Goal: Task Accomplishment & Management: Manage account settings

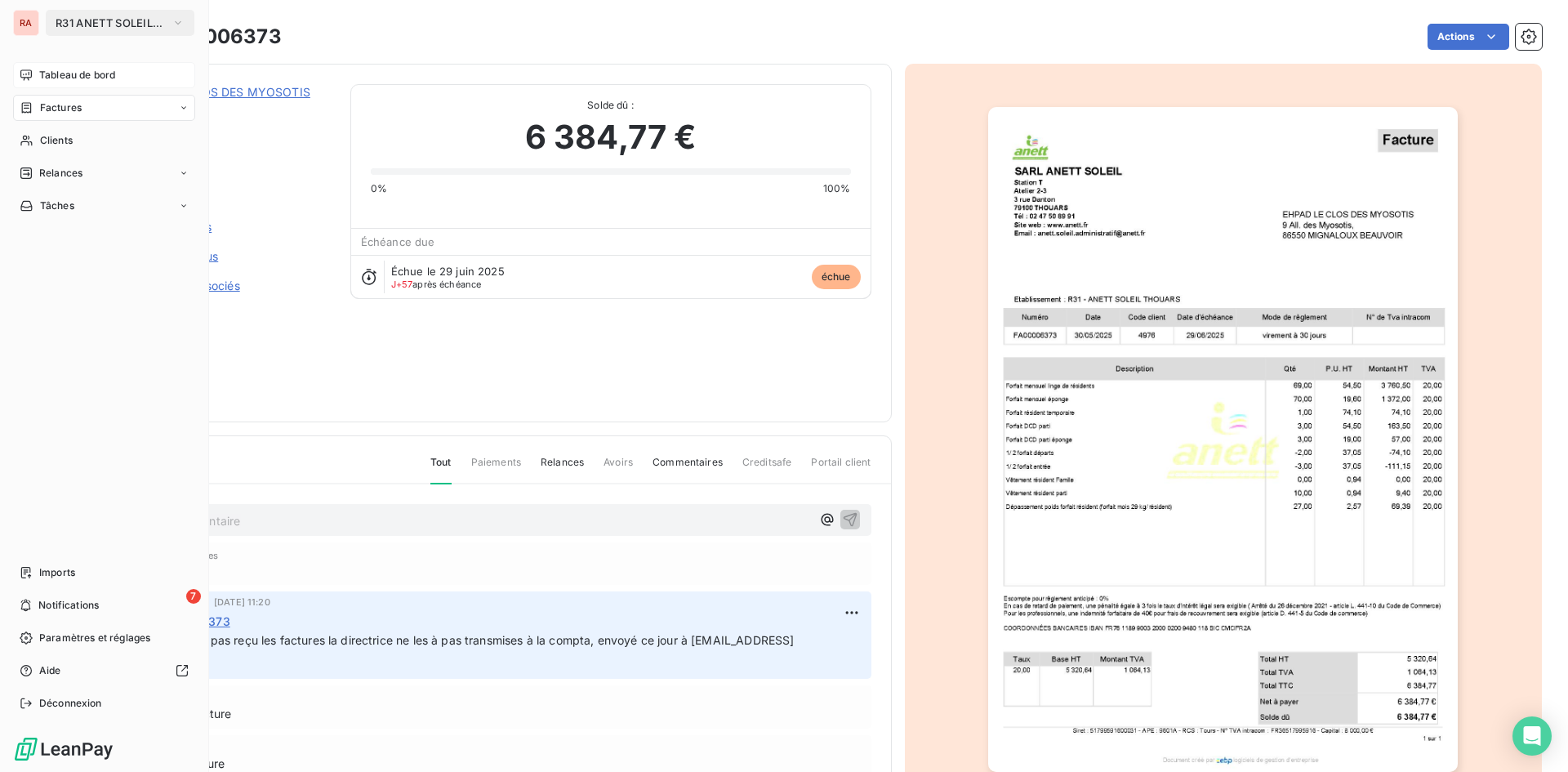
click at [80, 72] on span "Tableau de bord" at bounding box center [77, 75] width 76 height 15
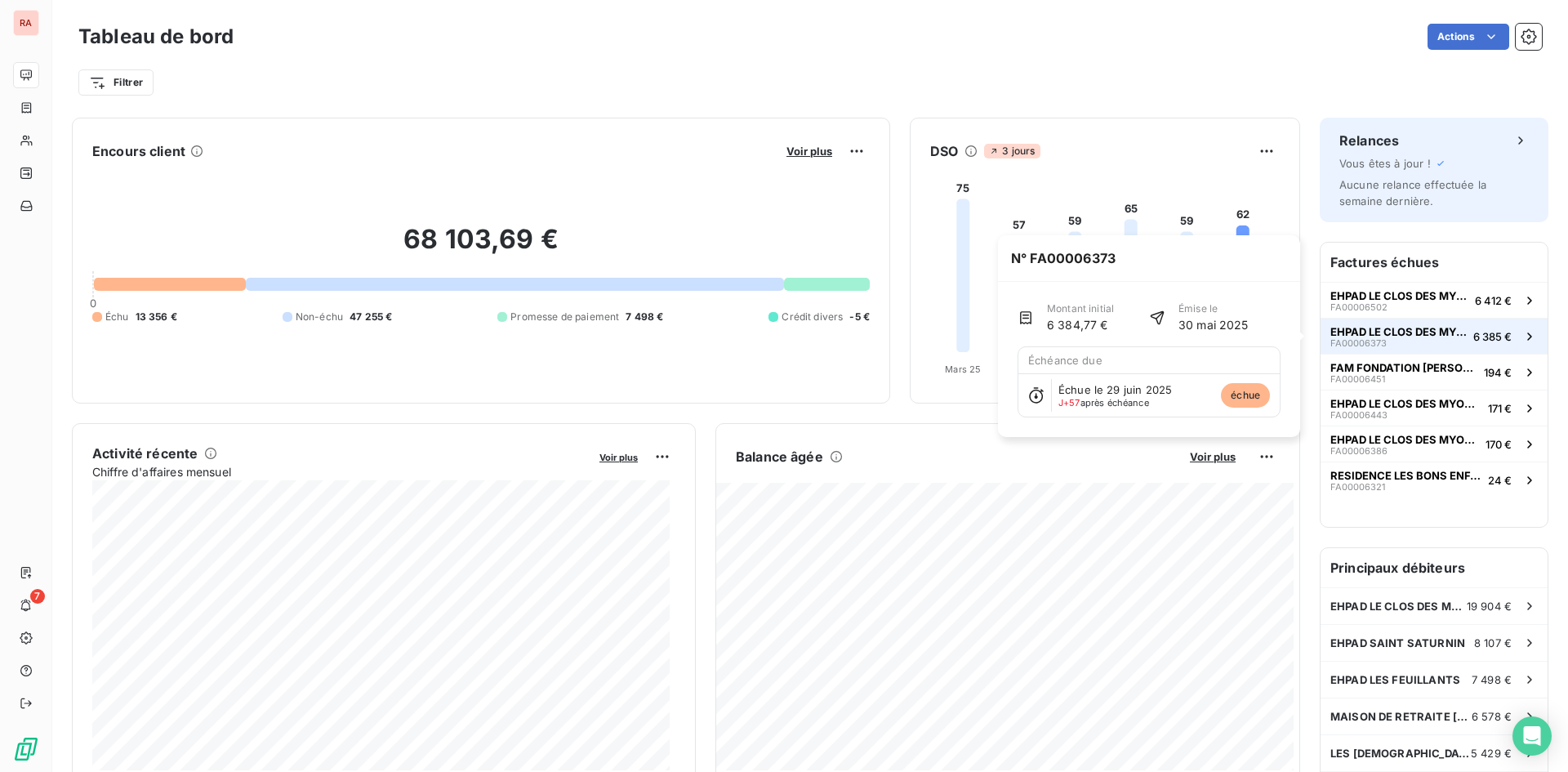
click at [1415, 330] on span "EHPAD LE CLOS DES MYOSOTIS" at bounding box center [1399, 331] width 137 height 13
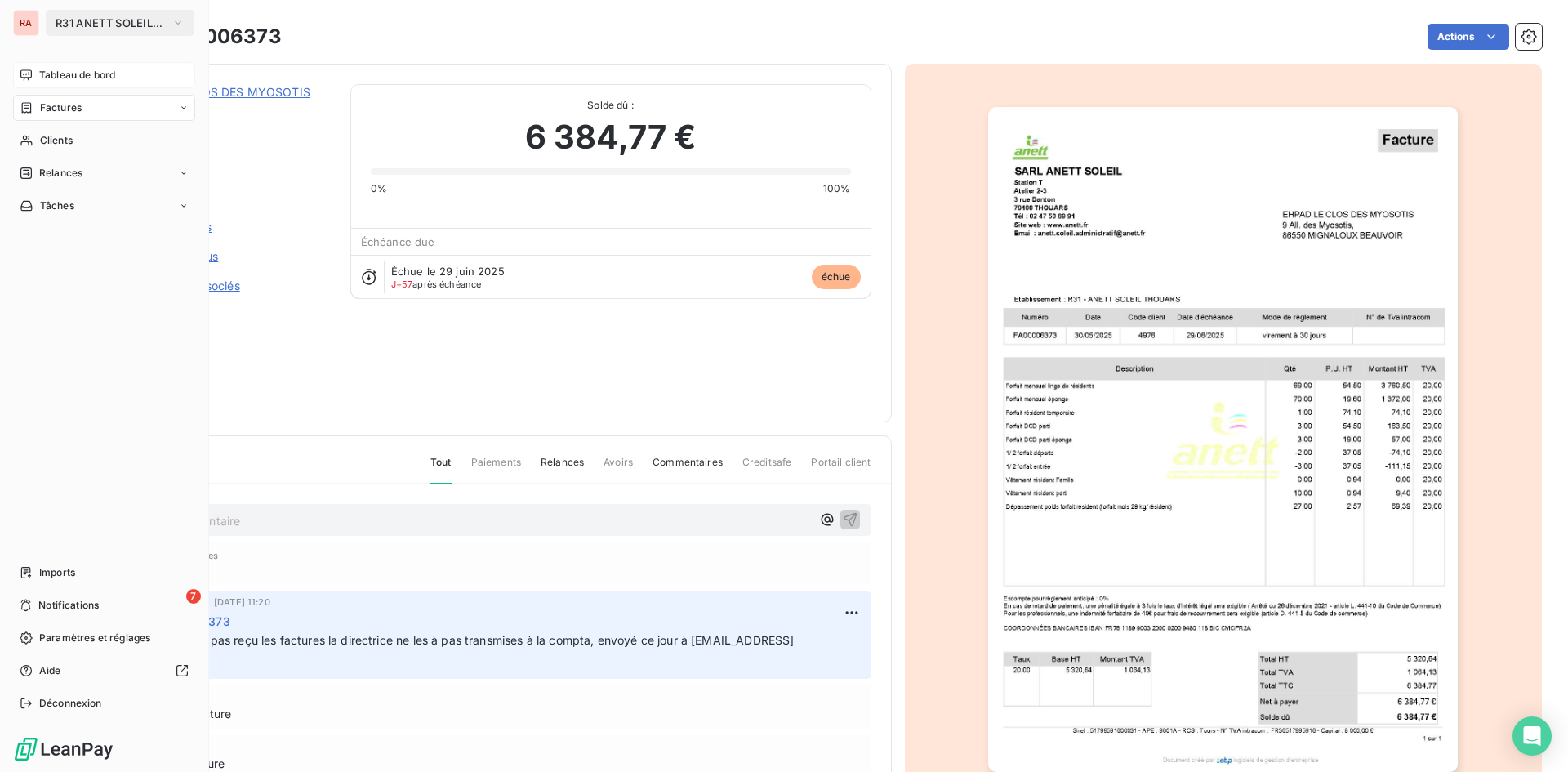
click at [61, 76] on span "Tableau de bord" at bounding box center [77, 75] width 76 height 15
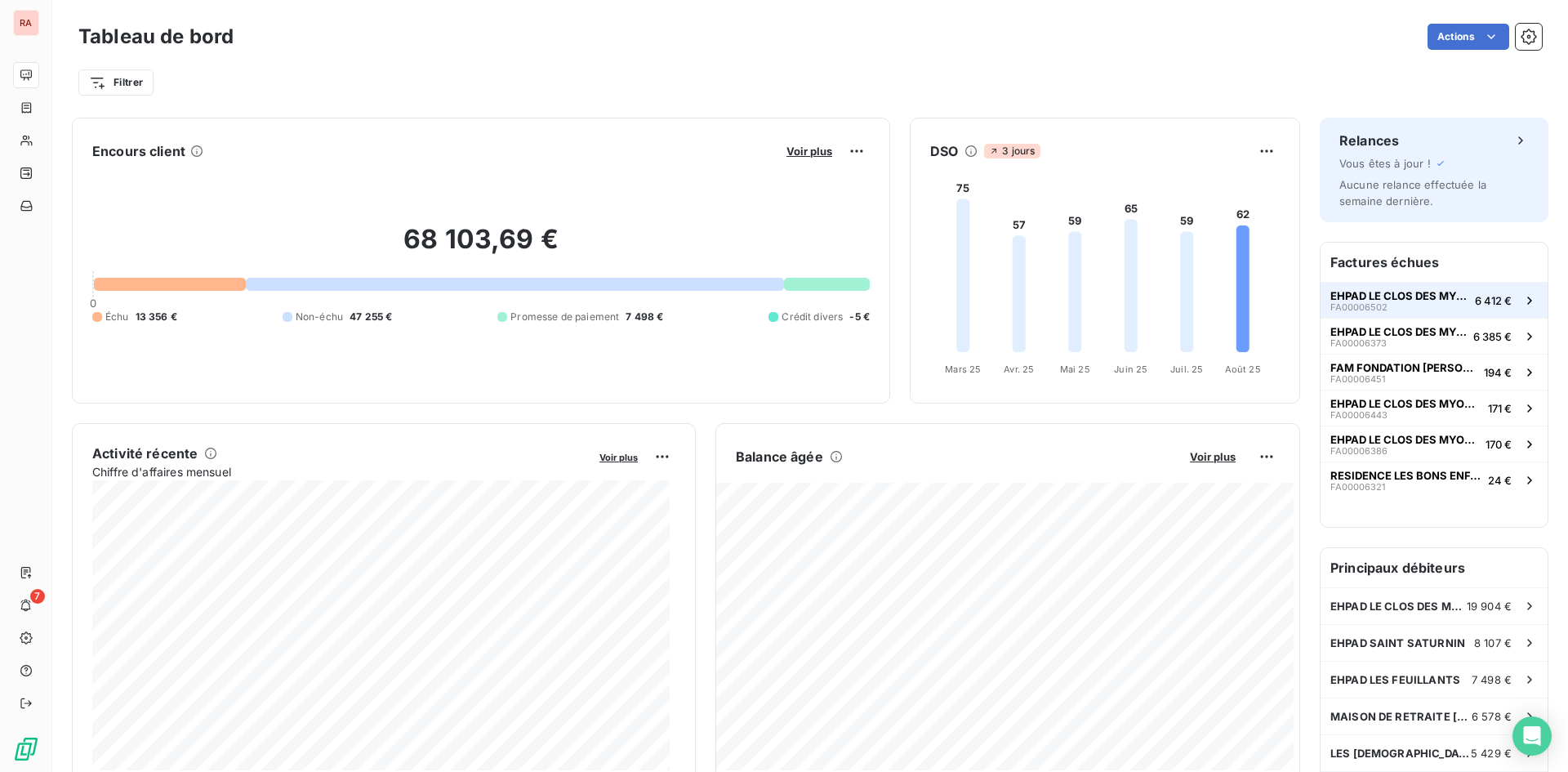
click at [1395, 292] on span "EHPAD LE CLOS DES MYOSOTIS" at bounding box center [1399, 295] width 138 height 13
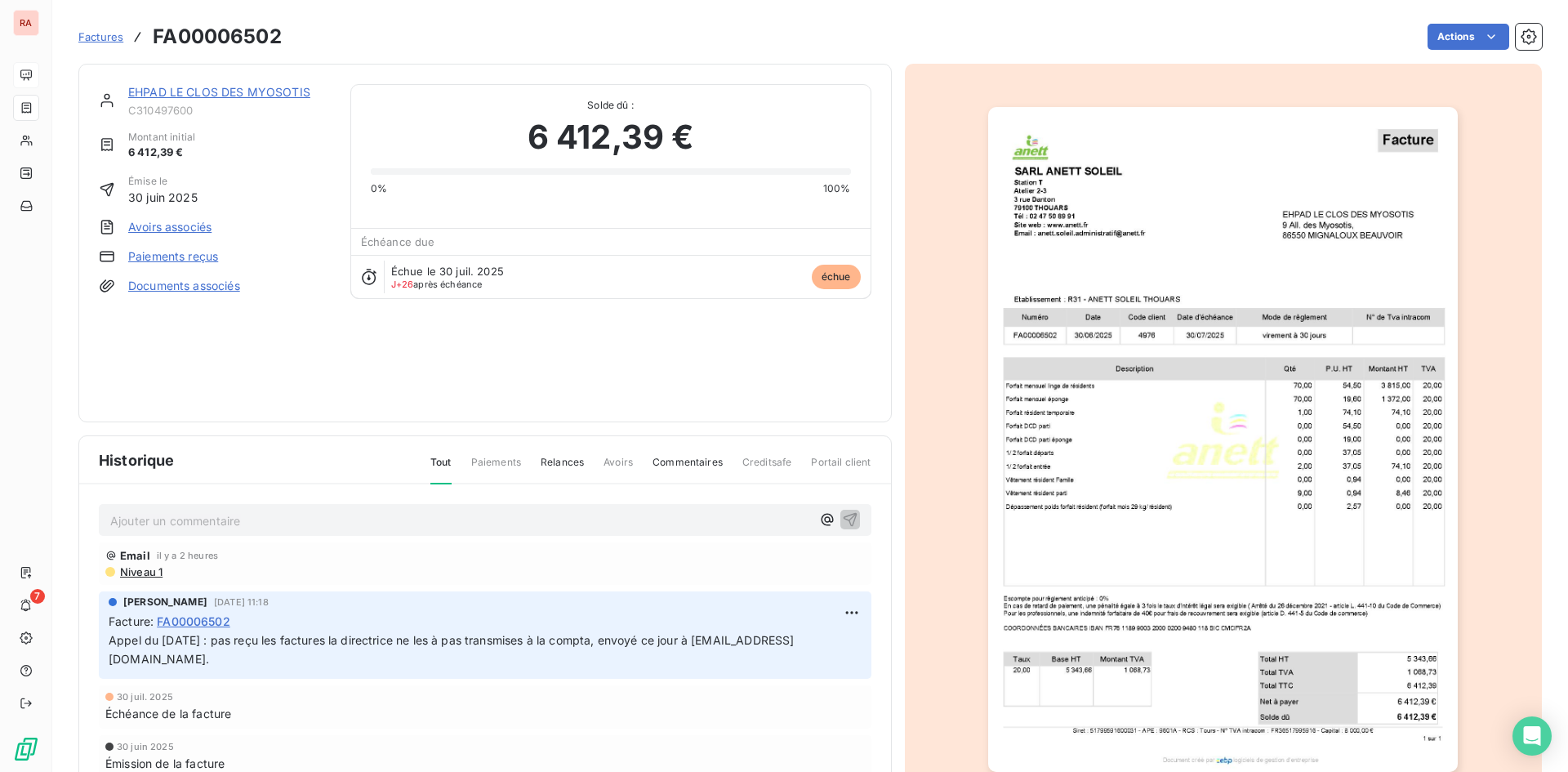
click at [268, 90] on link "EHPAD LE CLOS DES MYOSOTIS" at bounding box center [219, 92] width 182 height 14
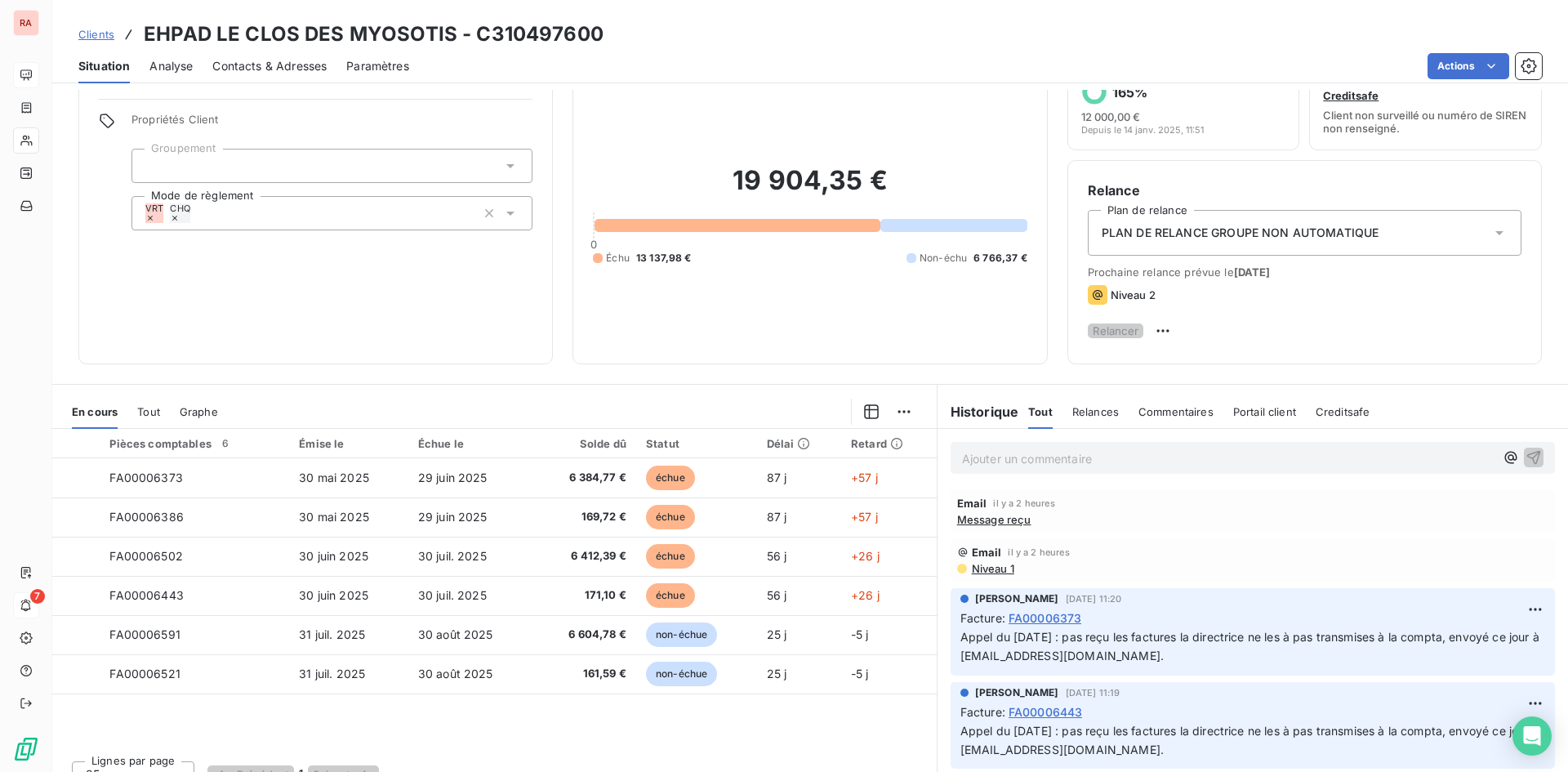
scroll to position [82, 0]
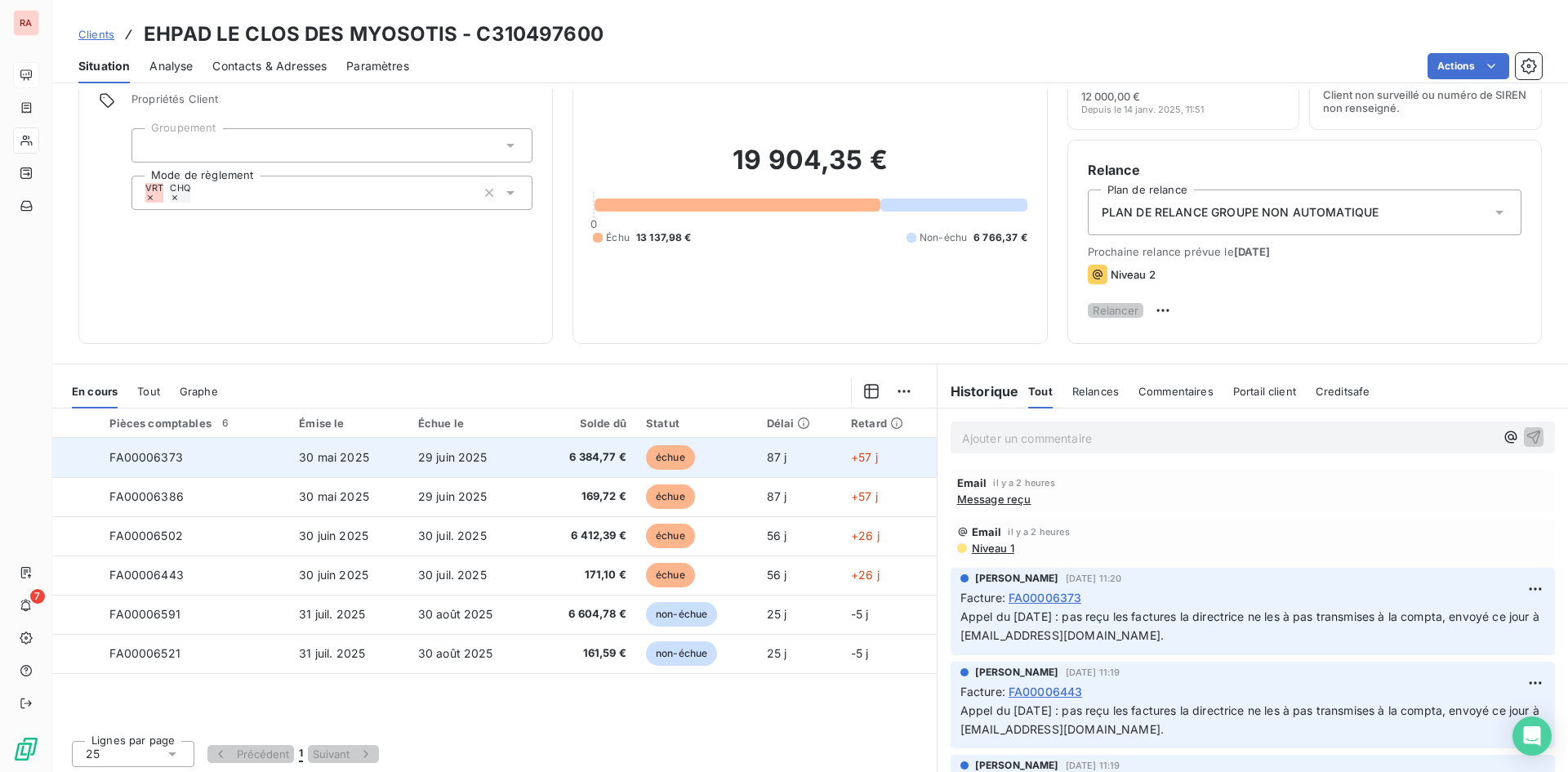
click at [181, 452] on span "FA00006373" at bounding box center [146, 457] width 74 height 14
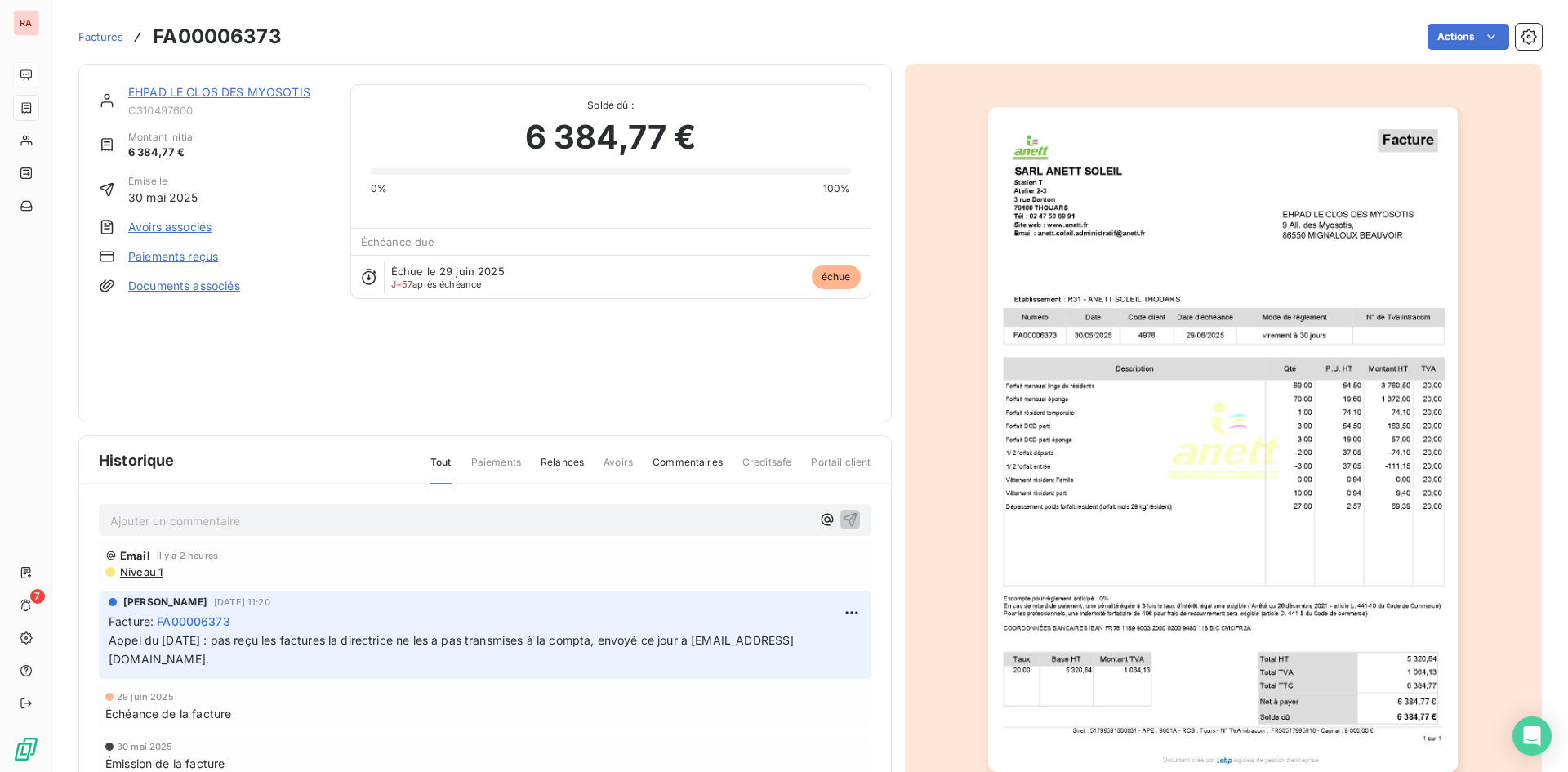
click at [154, 524] on p "Ajouter un commentaire ﻿" at bounding box center [461, 520] width 701 height 20
drag, startPoint x: 424, startPoint y: 524, endPoint x: 95, endPoint y: 525, distance: 329.0
click at [95, 525] on div "appel du 25/08 : facture renvoyée à Mme Mellier Email il y a 2 heures Niveau 1 …" at bounding box center [485, 663] width 812 height 357
copy span "appel du 25/08 : facture renvoyée à [PERSON_NAME]"
click at [848, 519] on icon "button" at bounding box center [849, 519] width 14 height 14
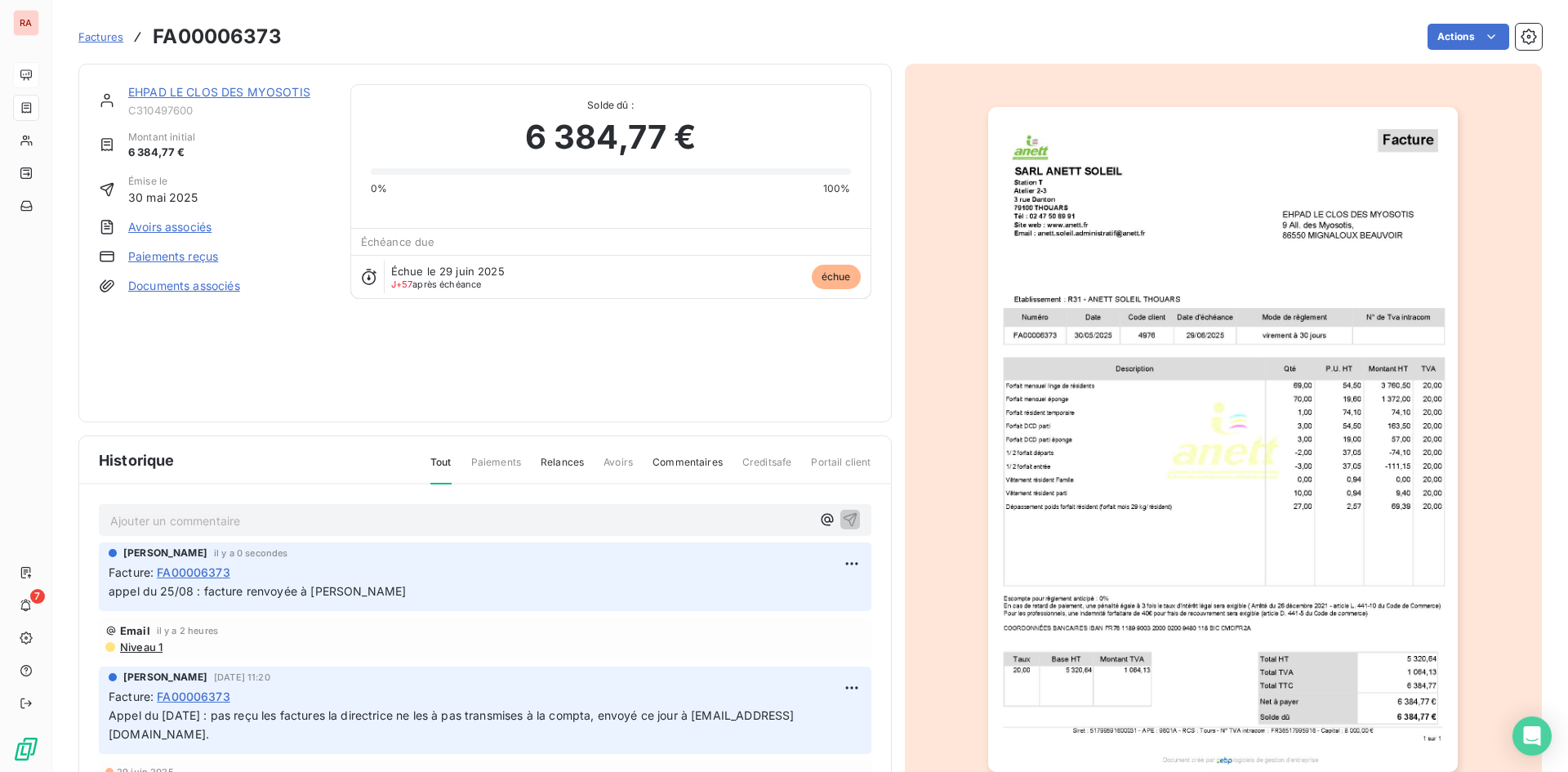
click at [227, 90] on link "EHPAD LE CLOS DES MYOSOTIS" at bounding box center [219, 92] width 182 height 14
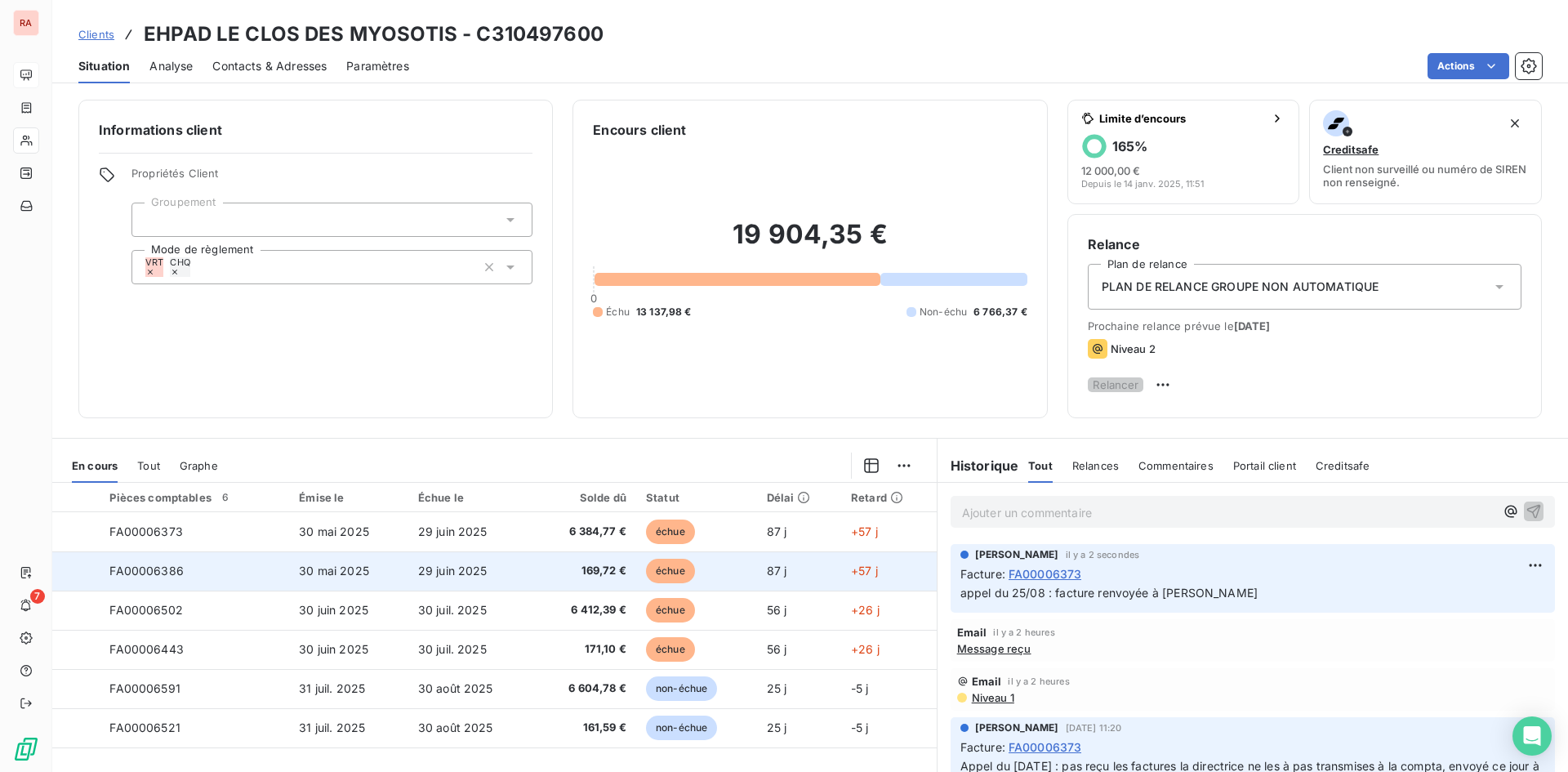
click at [184, 577] on span "FA00006386" at bounding box center [146, 571] width 75 height 14
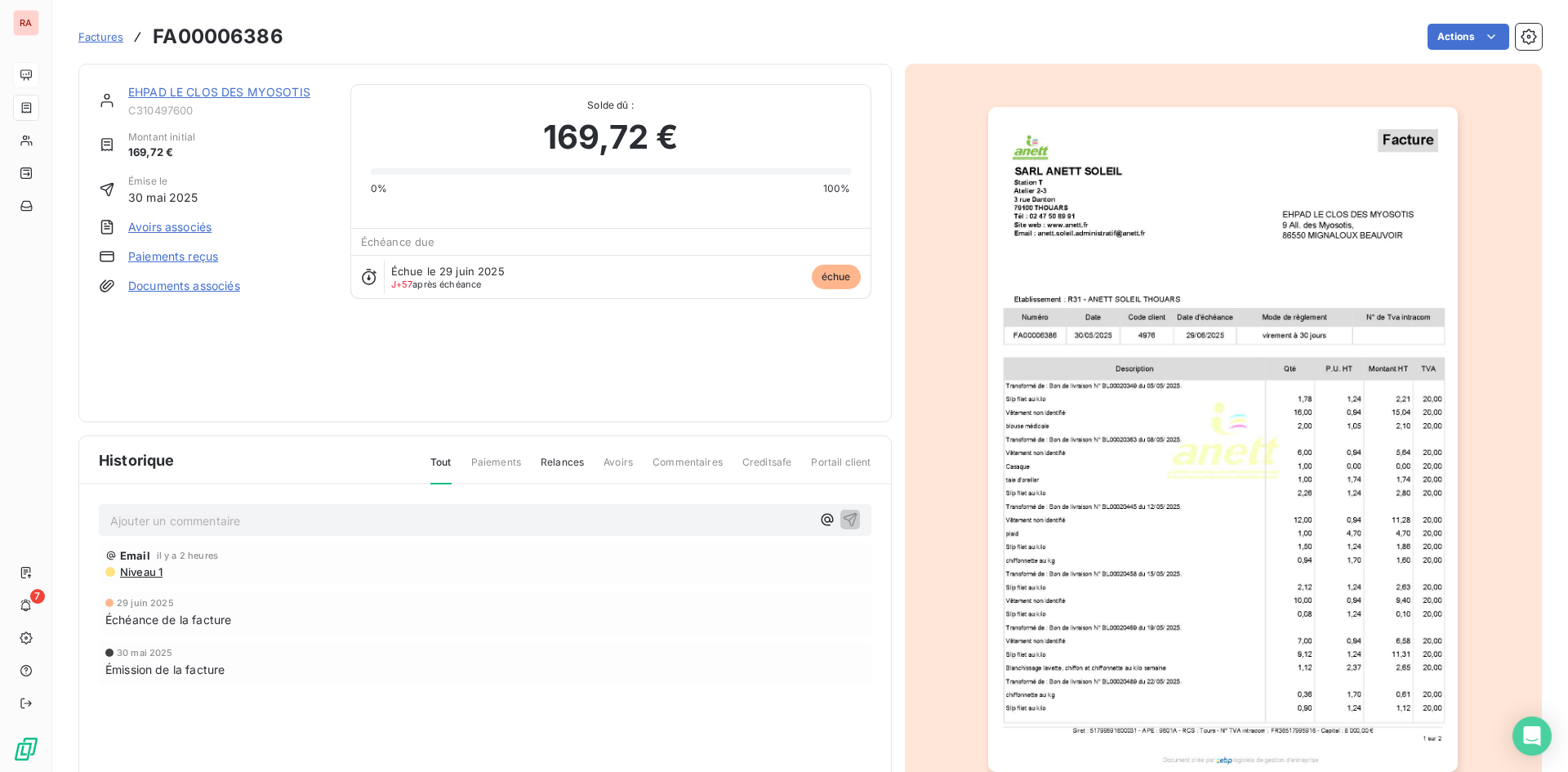
click at [159, 520] on p "Ajouter un commentaire ﻿" at bounding box center [461, 520] width 701 height 20
click at [843, 519] on icon "button" at bounding box center [849, 519] width 14 height 14
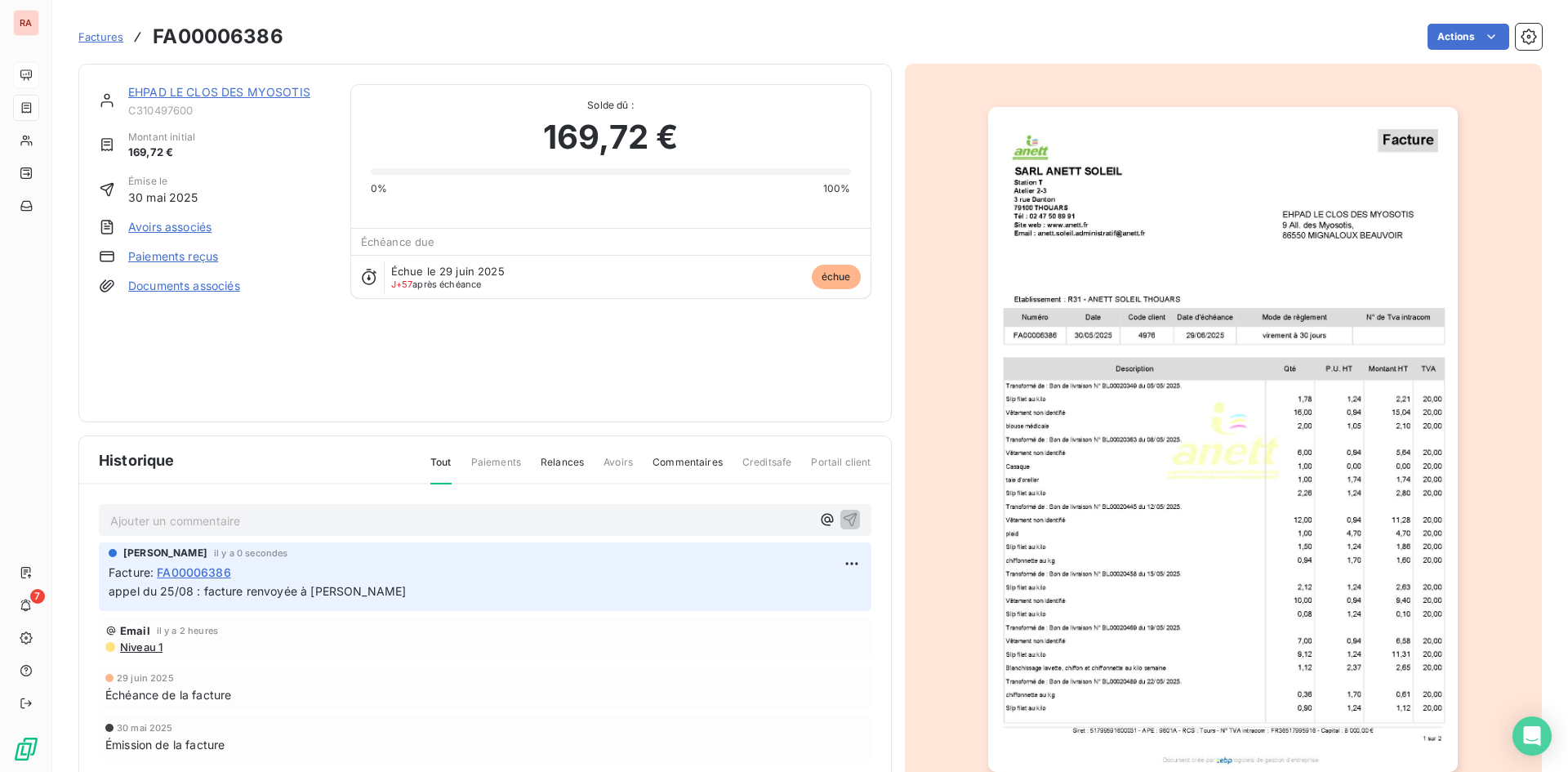
click at [242, 89] on link "EHPAD LE CLOS DES MYOSOTIS" at bounding box center [219, 92] width 182 height 14
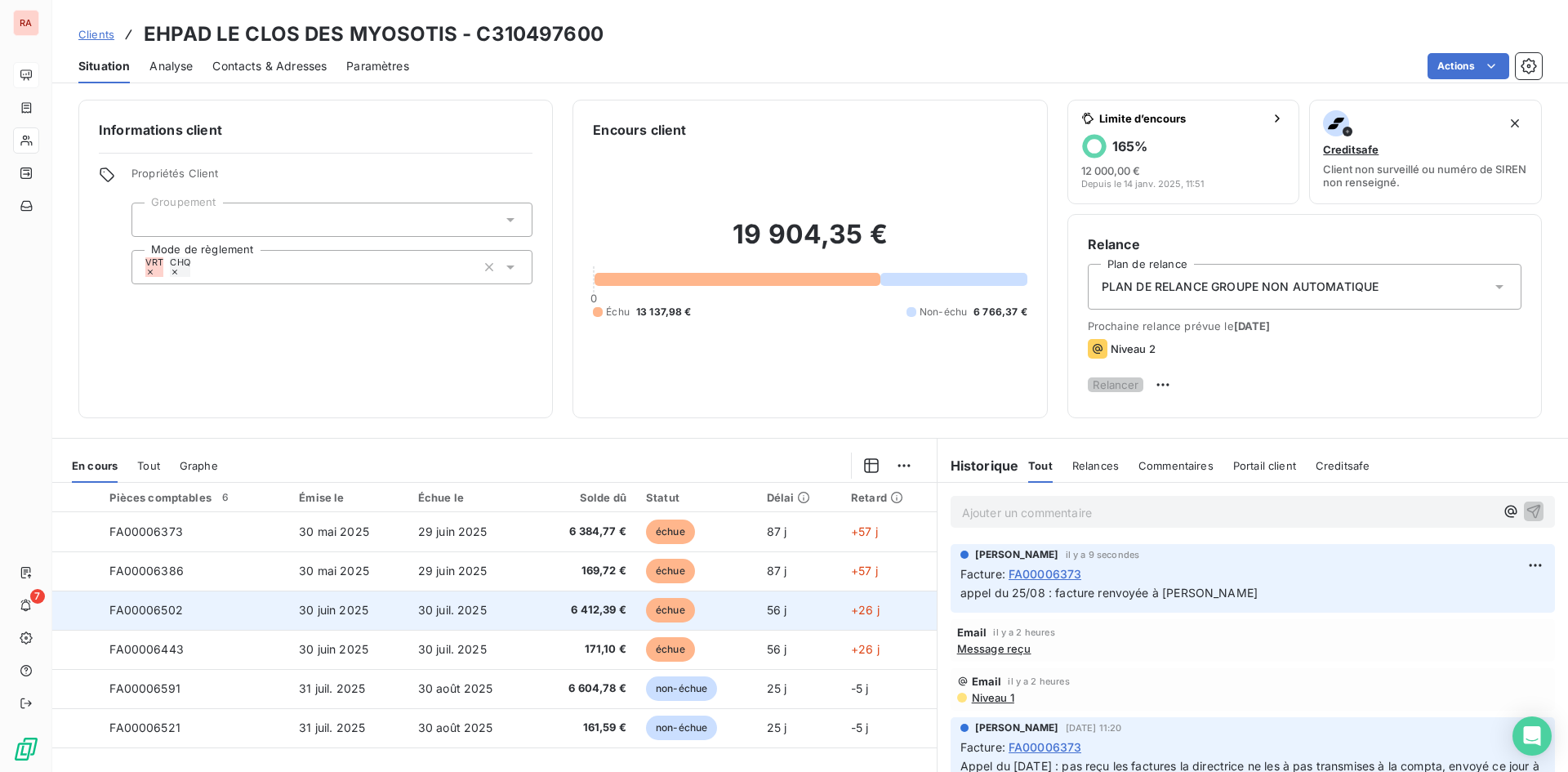
click at [183, 613] on span "FA00006502" at bounding box center [146, 609] width 74 height 14
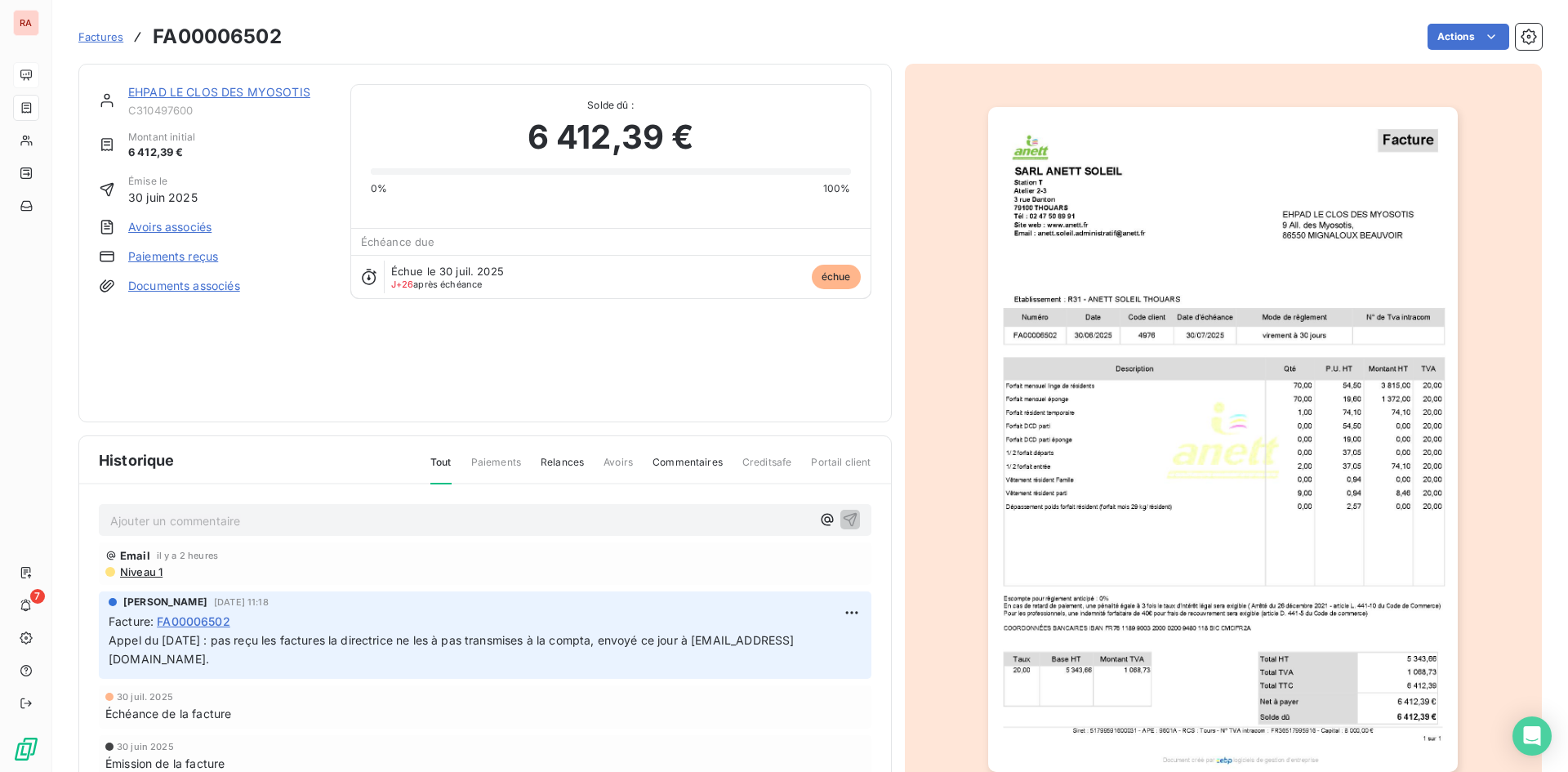
click at [233, 522] on p "Ajouter un commentaire ﻿" at bounding box center [461, 520] width 701 height 20
click at [843, 521] on icon "button" at bounding box center [850, 518] width 16 height 16
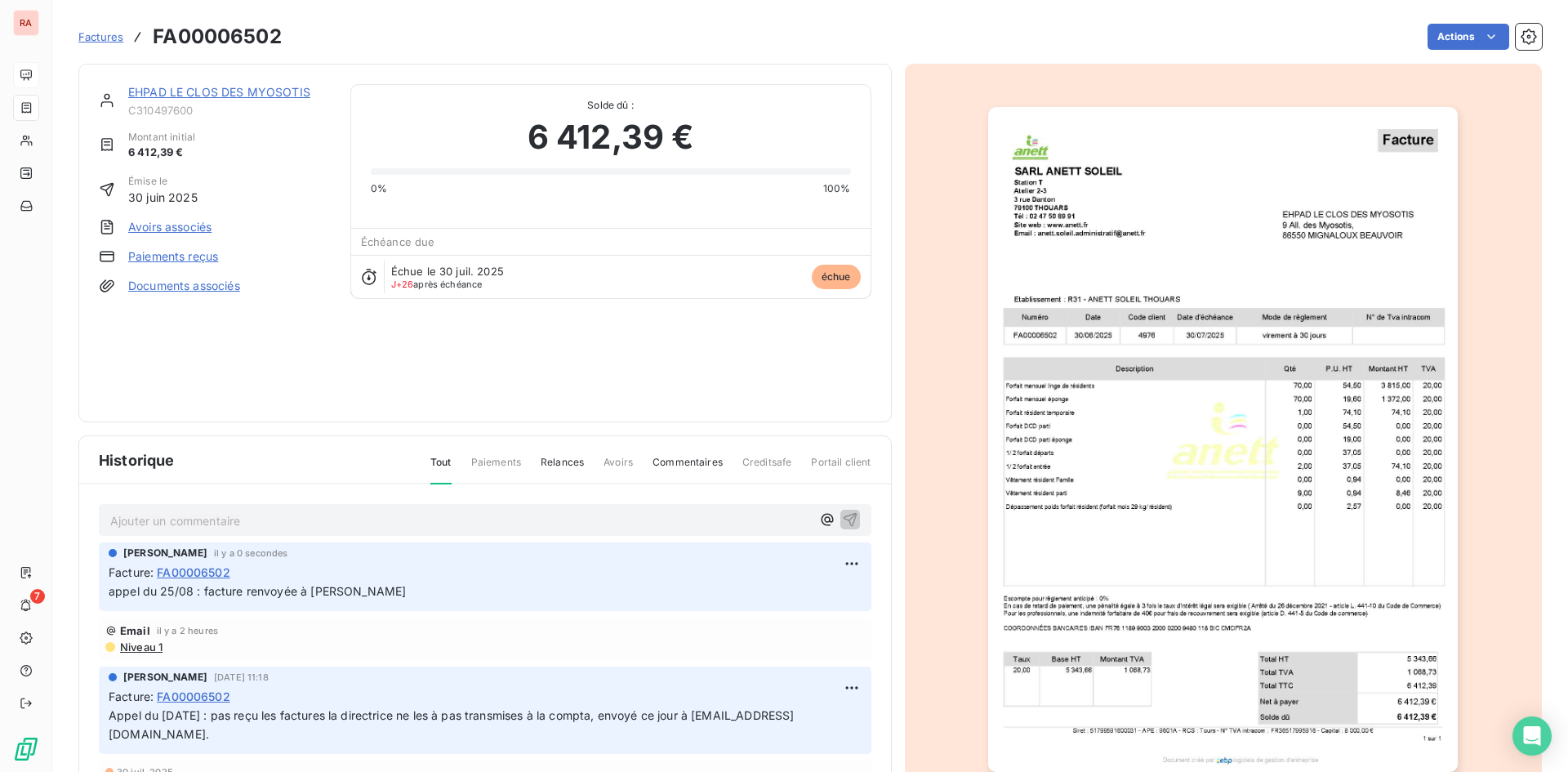
click at [255, 93] on link "EHPAD LE CLOS DES MYOSOTIS" at bounding box center [219, 92] width 182 height 14
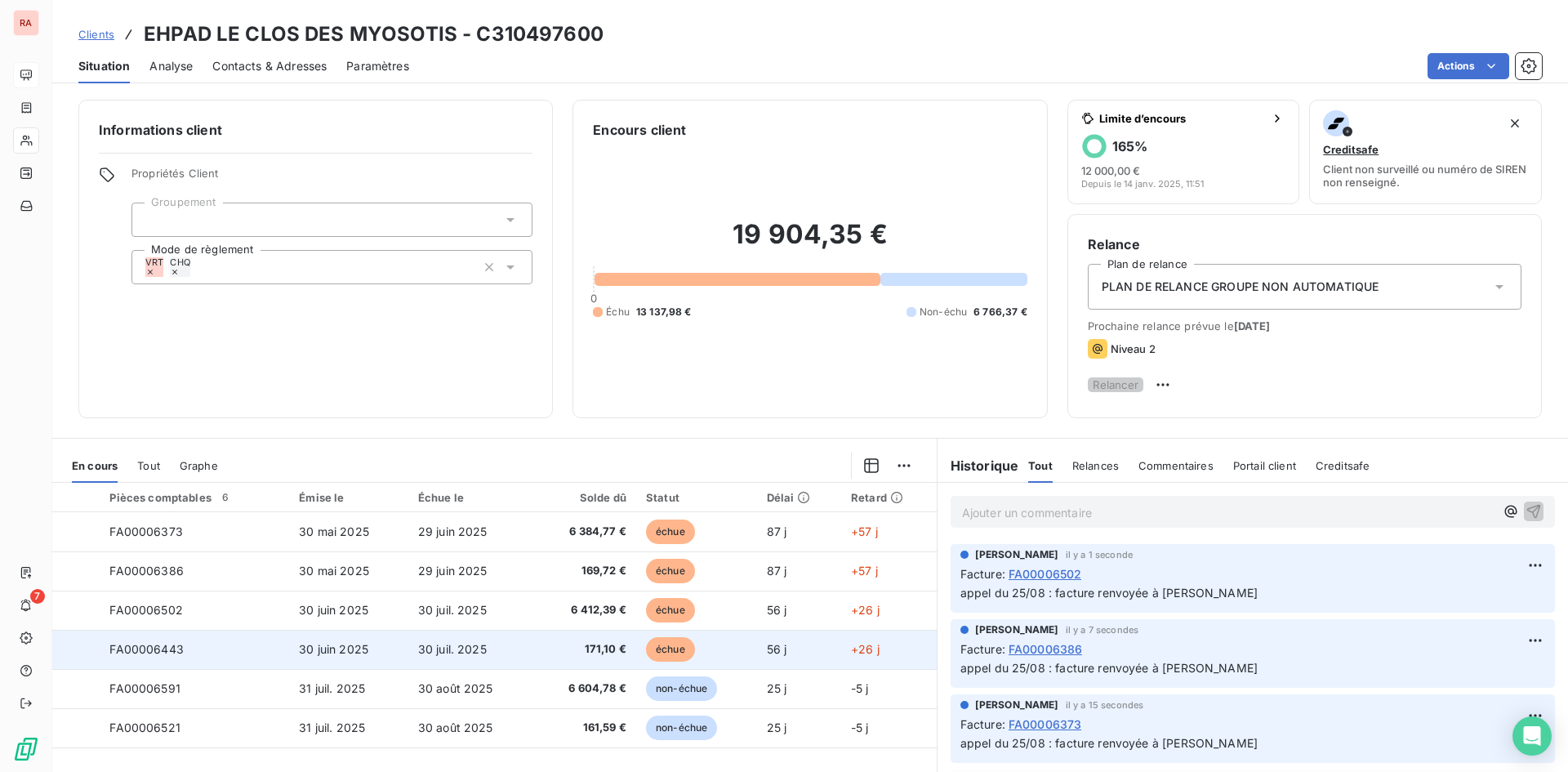
click at [177, 656] on span "FA00006443" at bounding box center [146, 649] width 75 height 14
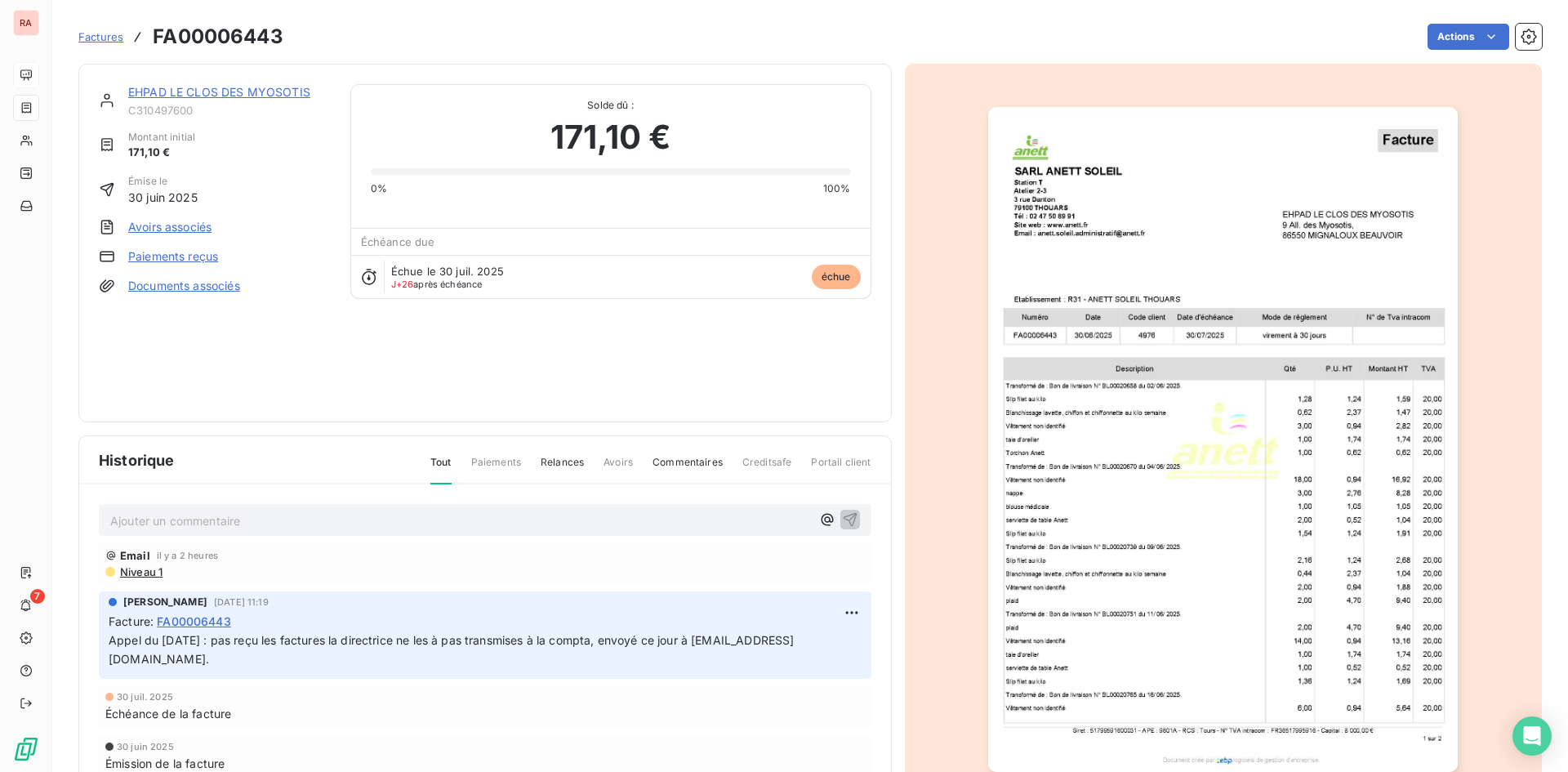
click at [192, 527] on p "Ajouter un commentaire ﻿" at bounding box center [461, 520] width 701 height 20
click at [844, 519] on icon "button" at bounding box center [849, 519] width 14 height 14
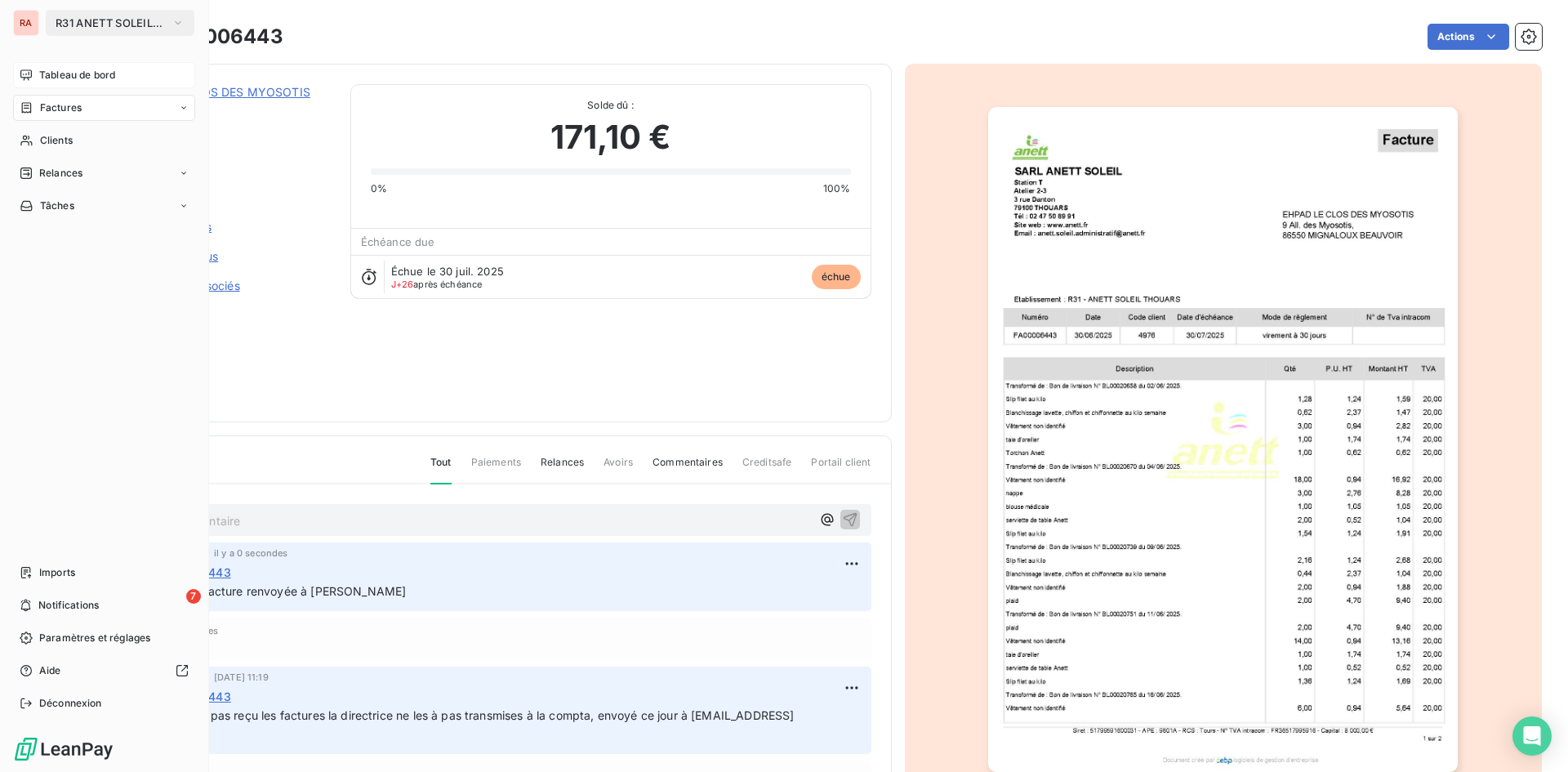
click at [115, 77] on span "Tableau de bord" at bounding box center [77, 75] width 76 height 15
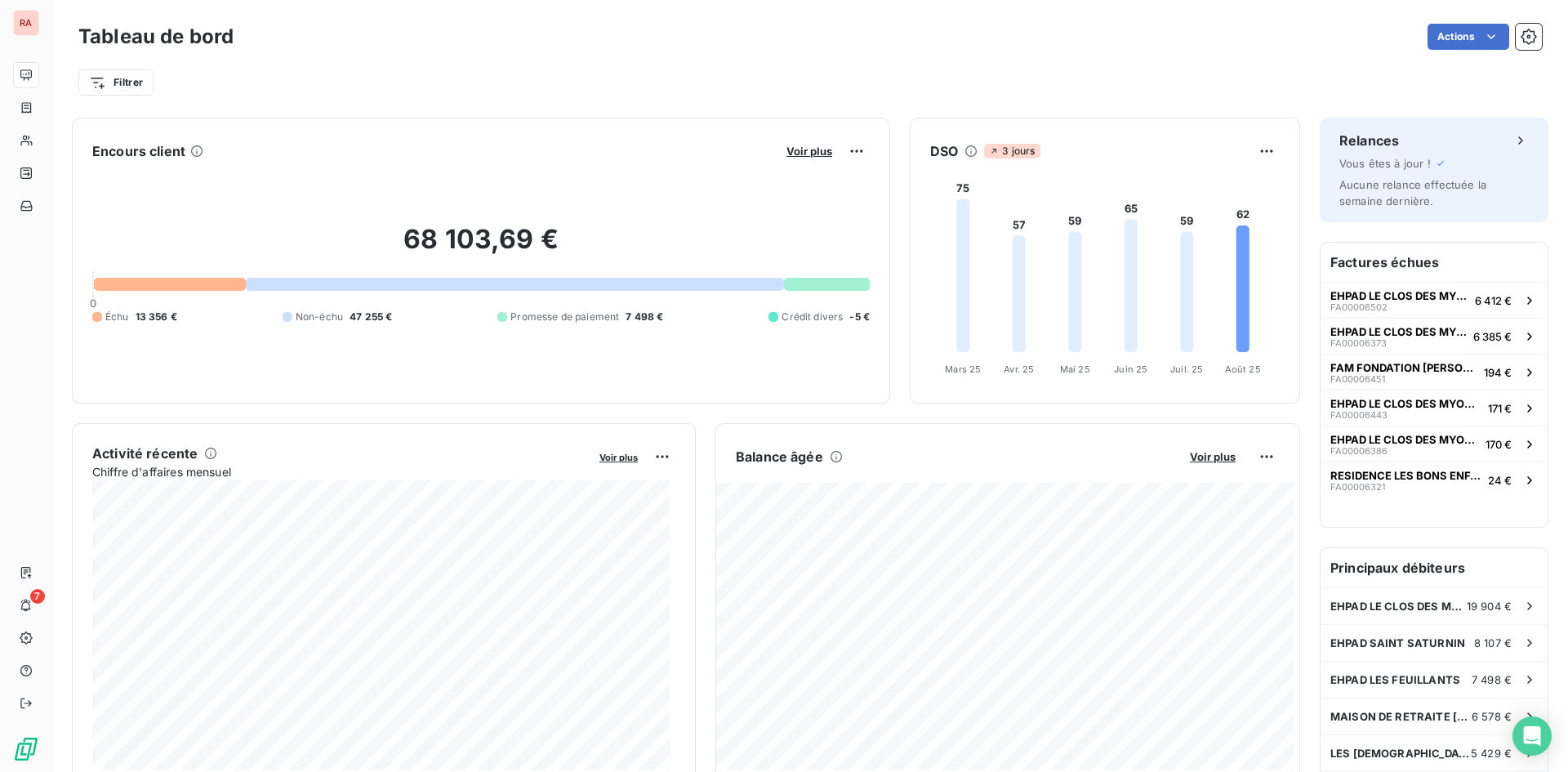
click at [1412, 261] on h6 "Factures échues" at bounding box center [1434, 262] width 227 height 39
click at [804, 150] on span "Voir plus" at bounding box center [809, 150] width 46 height 13
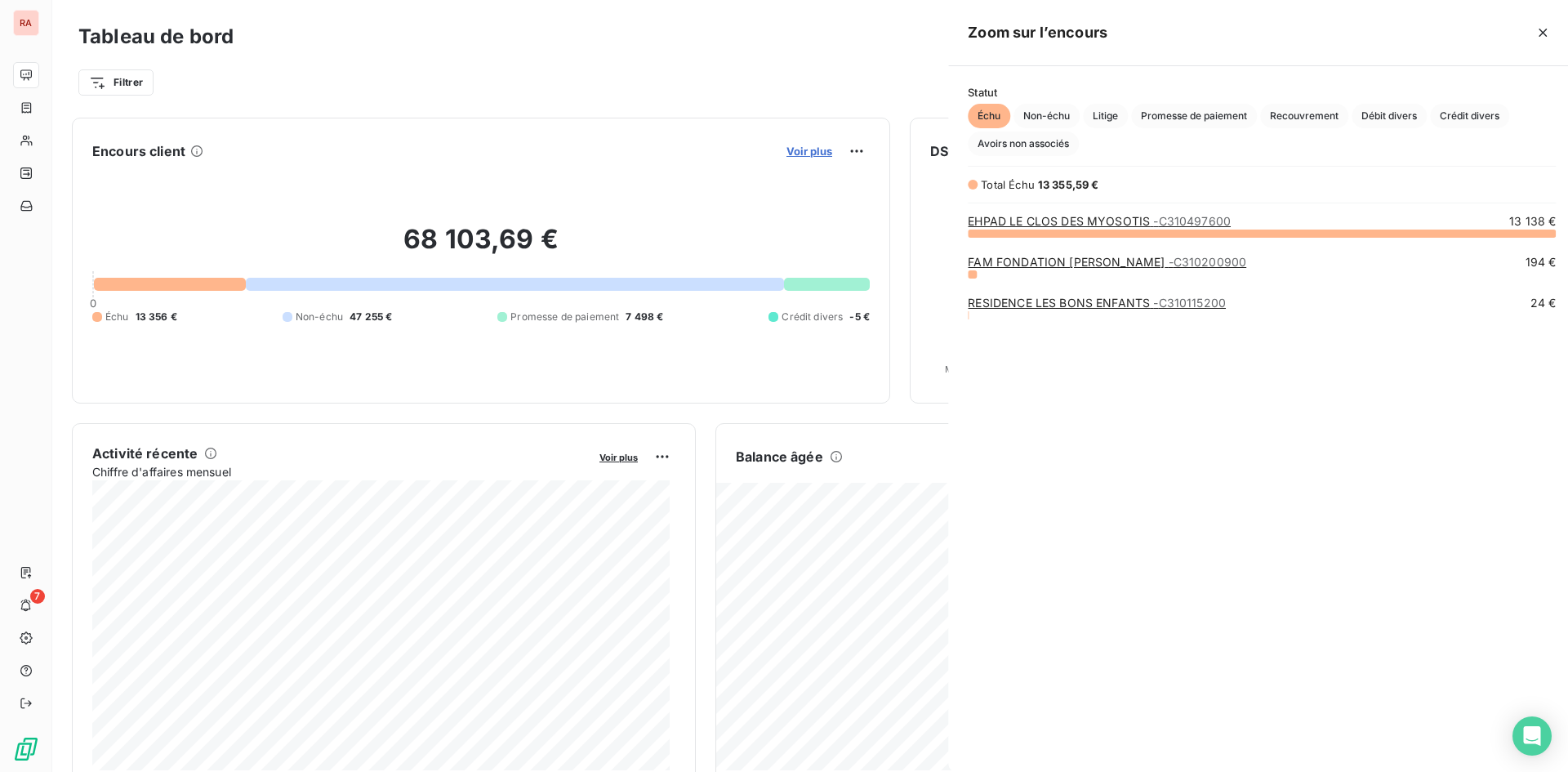
scroll to position [527, 615]
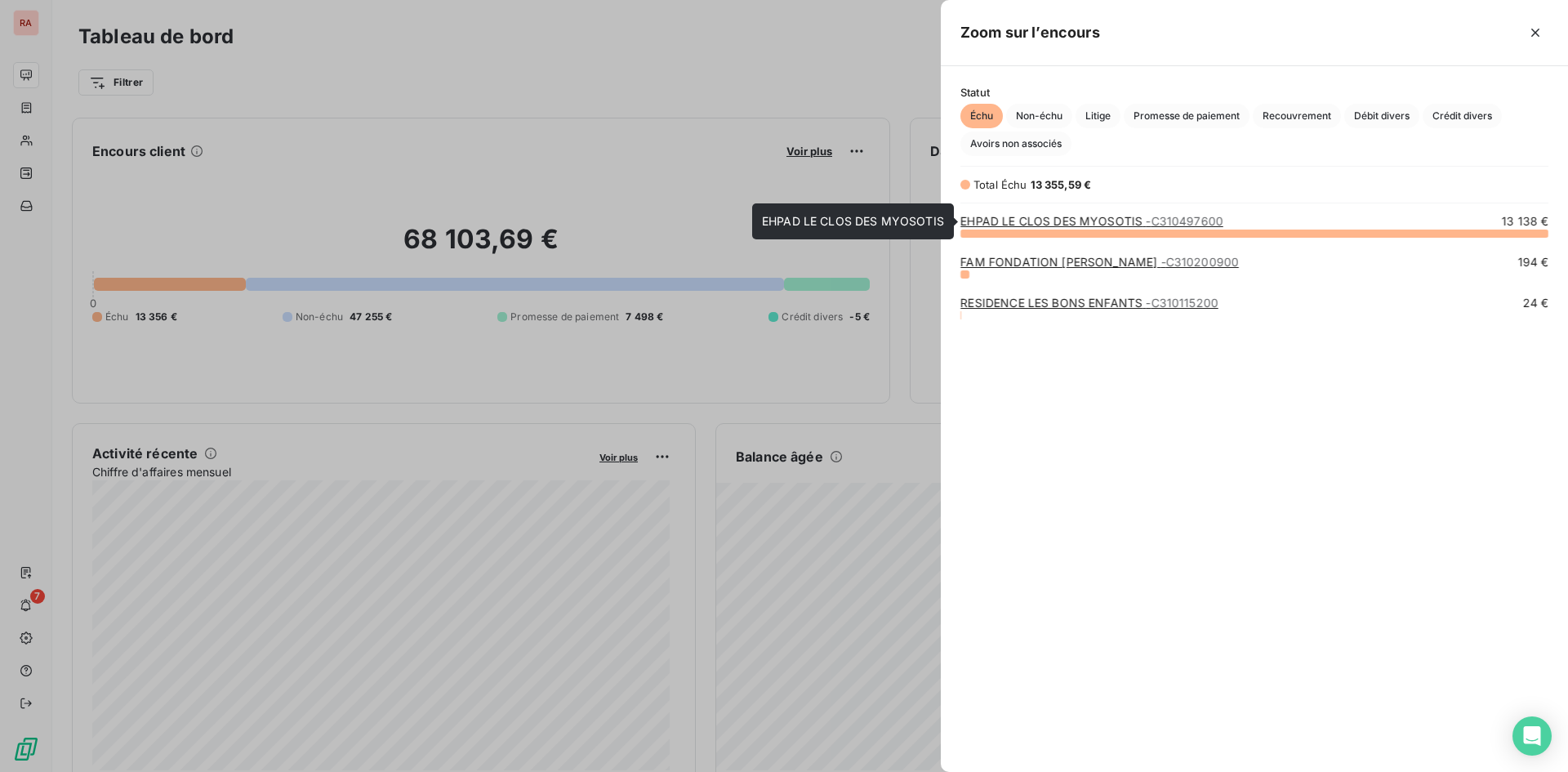
click at [1111, 221] on link "EHPAD LE CLOS DES MYOSOTIS - C310497600" at bounding box center [1092, 221] width 263 height 14
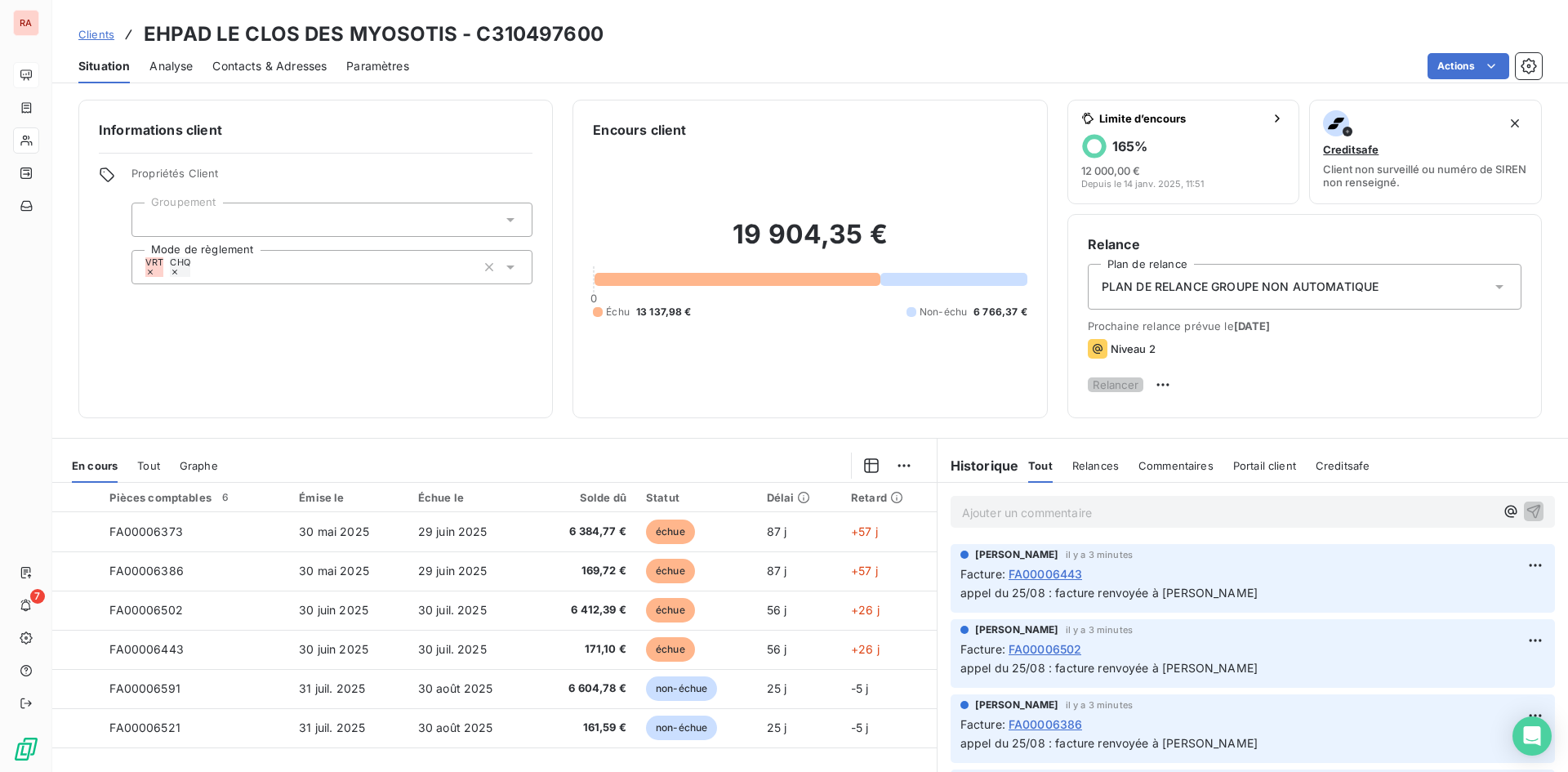
click at [509, 216] on icon at bounding box center [510, 219] width 16 height 16
click at [508, 222] on icon at bounding box center [510, 219] width 16 height 16
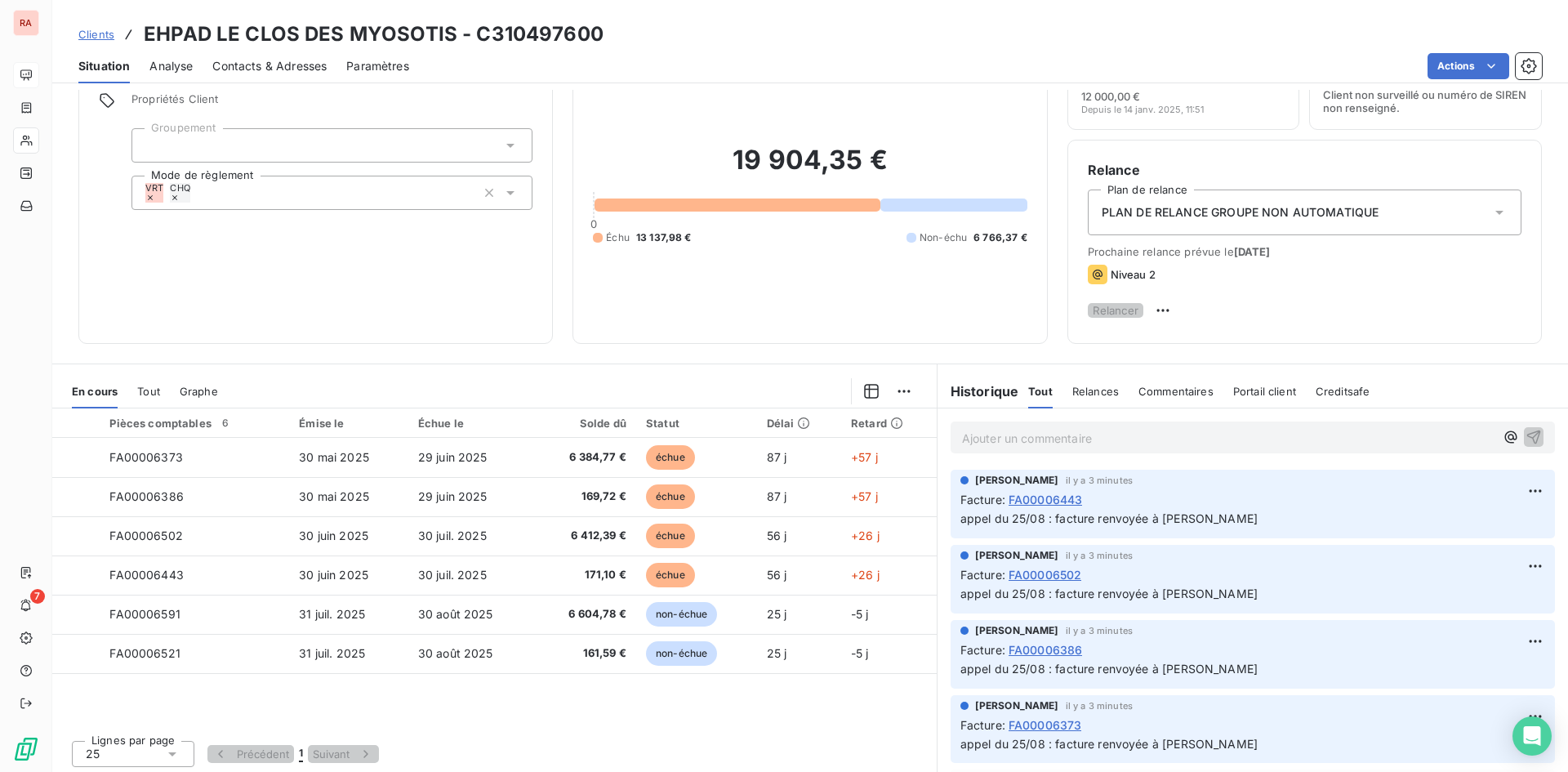
click at [388, 382] on div at bounding box center [577, 391] width 680 height 26
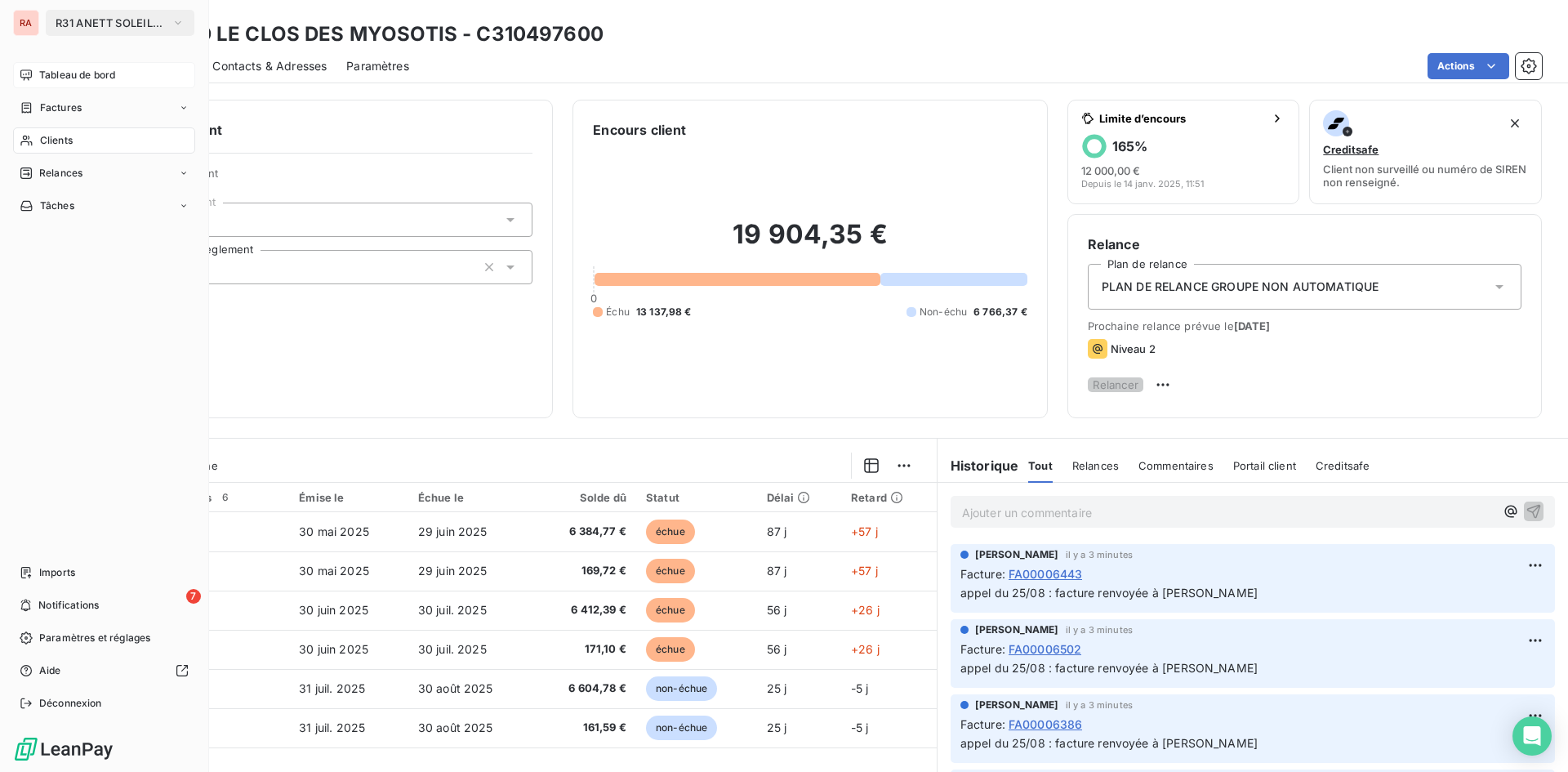
click at [76, 77] on span "Tableau de bord" at bounding box center [77, 75] width 76 height 15
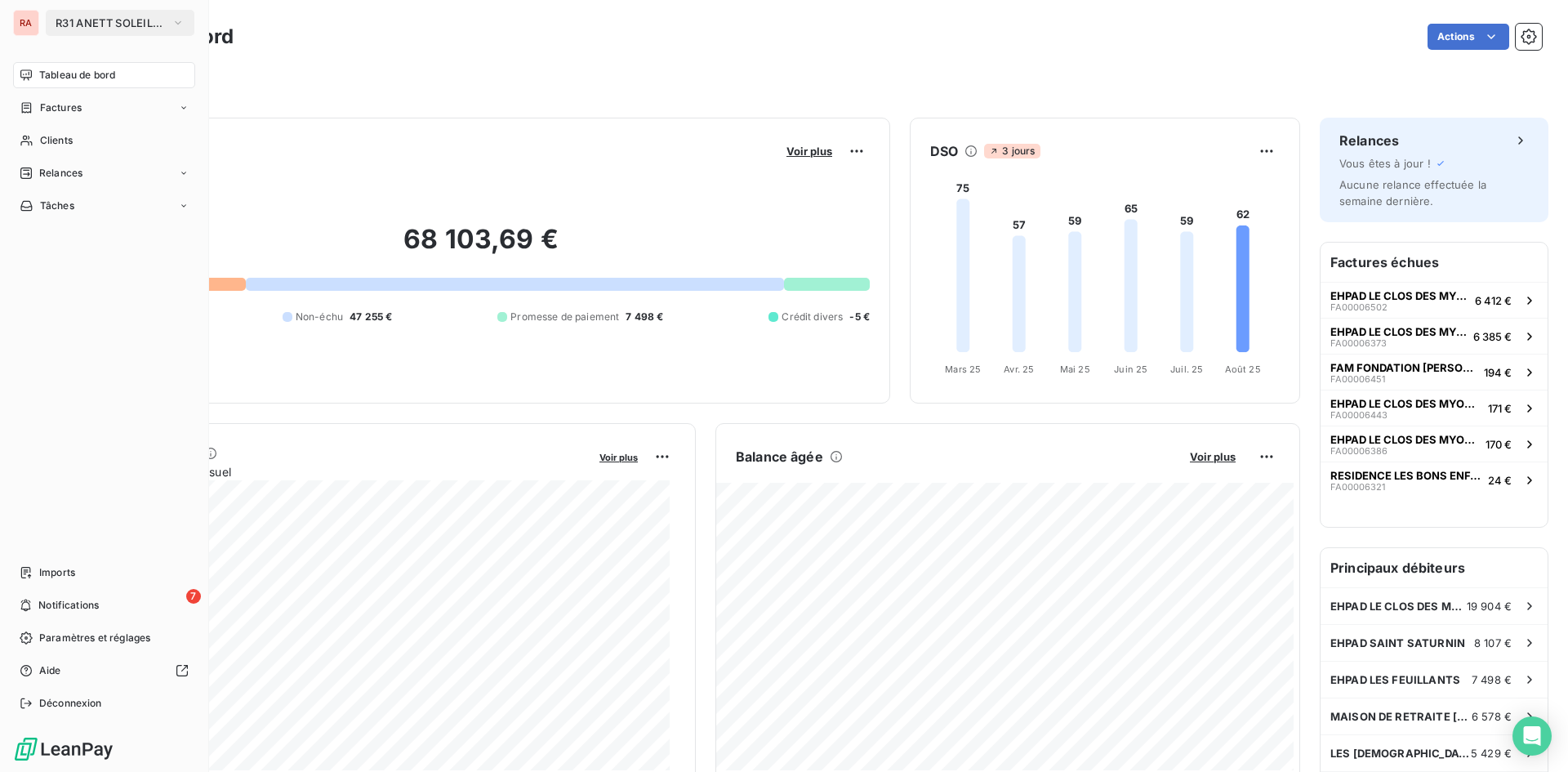
click at [191, 23] on button "R31 ANETT SOLEIL THOUARS" at bounding box center [120, 22] width 149 height 26
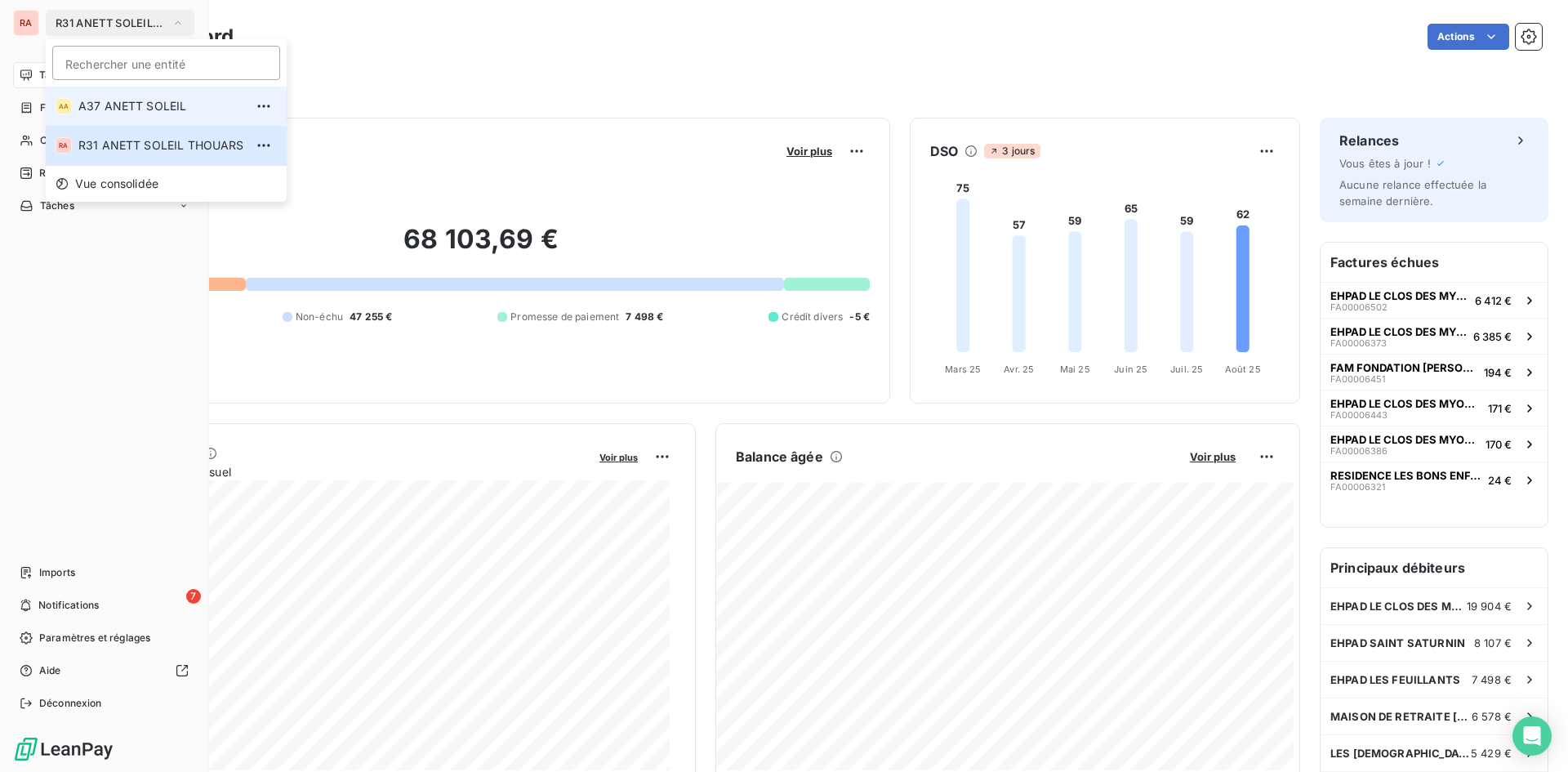
click at [138, 97] on li "AA A37 ANETT SOLEIL" at bounding box center [166, 106] width 241 height 39
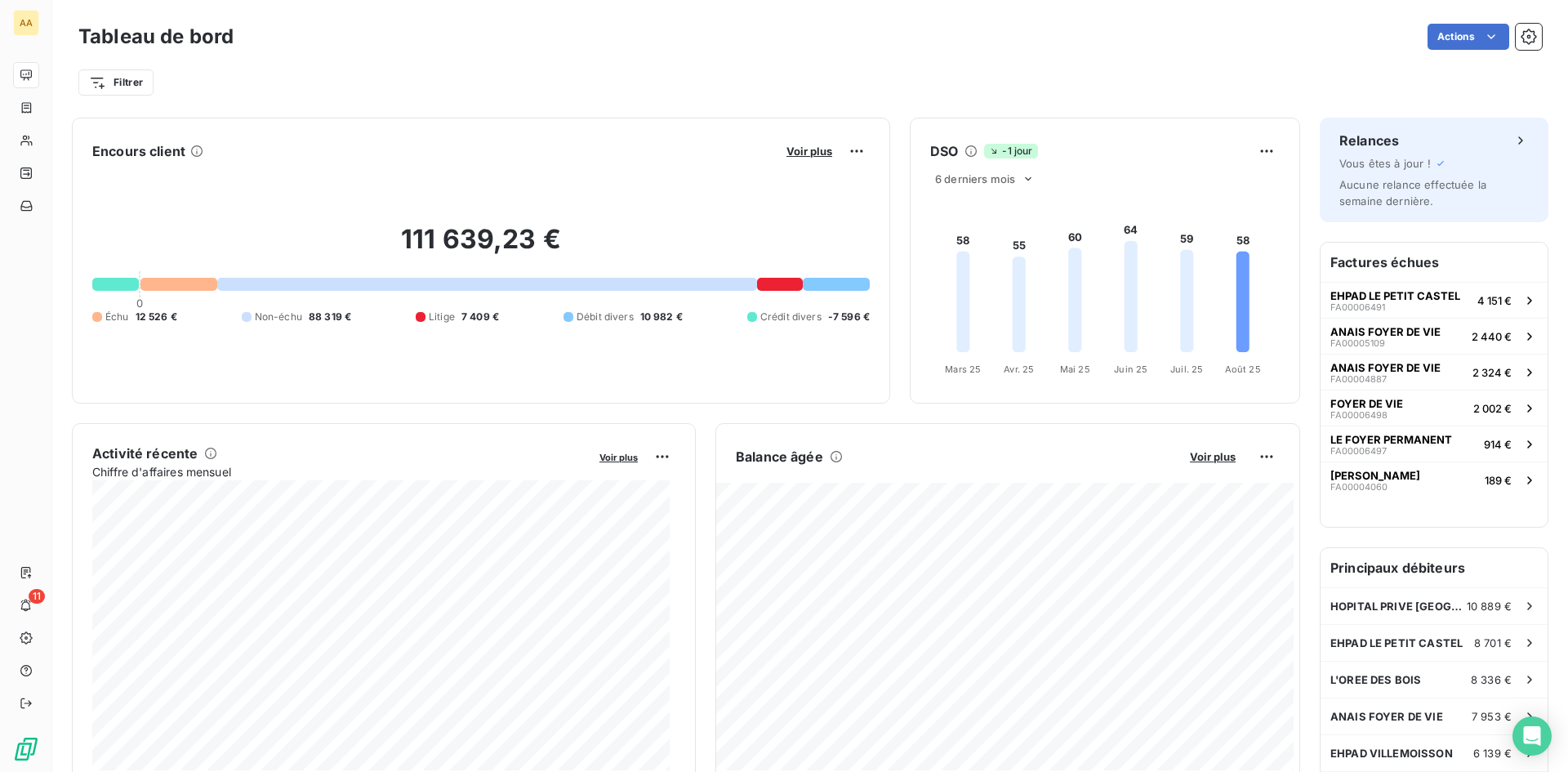
click at [1237, 49] on div "Actions" at bounding box center [897, 36] width 1289 height 26
click at [1368, 403] on span "FOYER DE VIE" at bounding box center [1367, 403] width 73 height 13
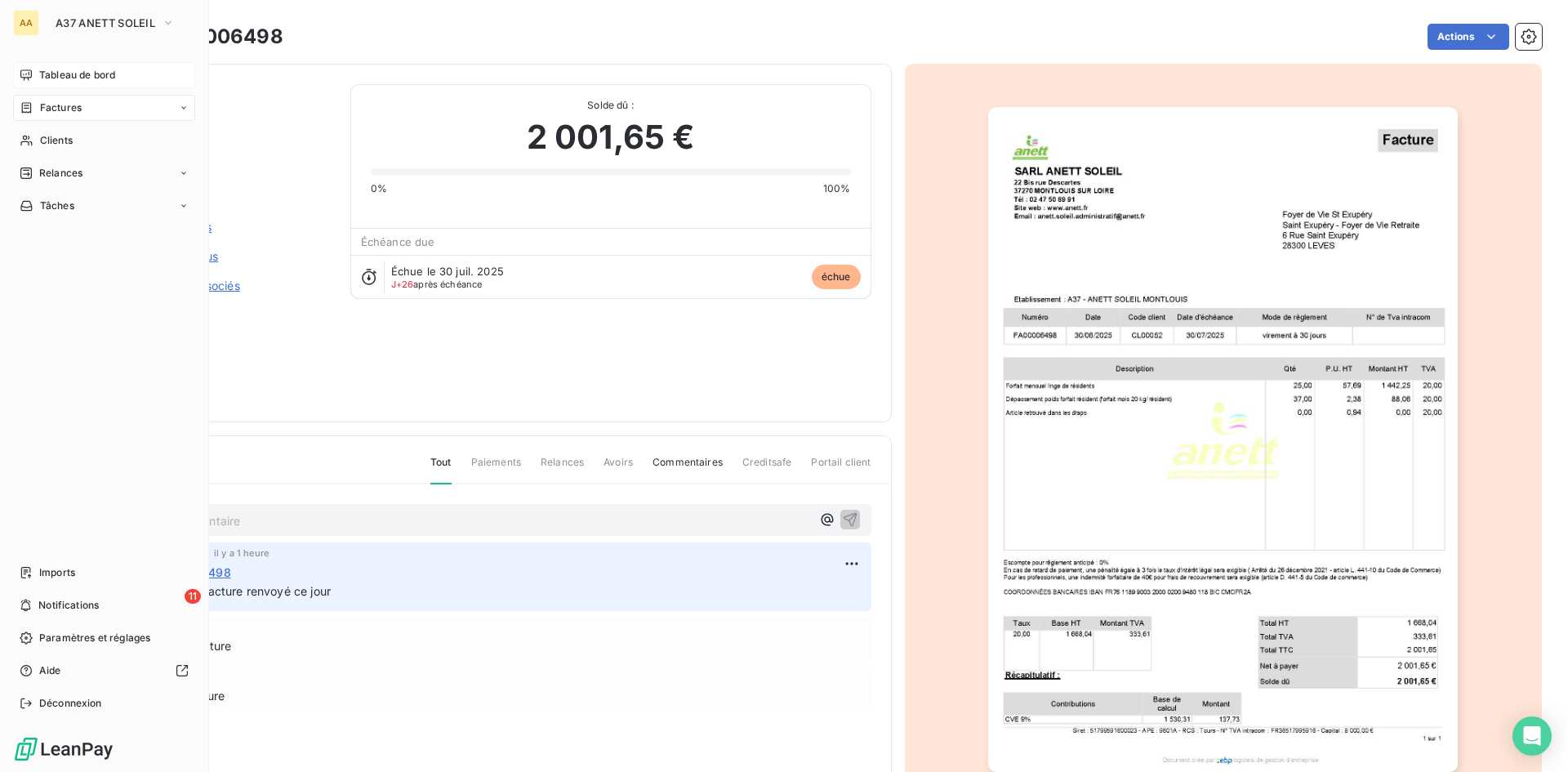
click at [64, 75] on span "Tableau de bord" at bounding box center [77, 75] width 76 height 15
